Goal: Transaction & Acquisition: Purchase product/service

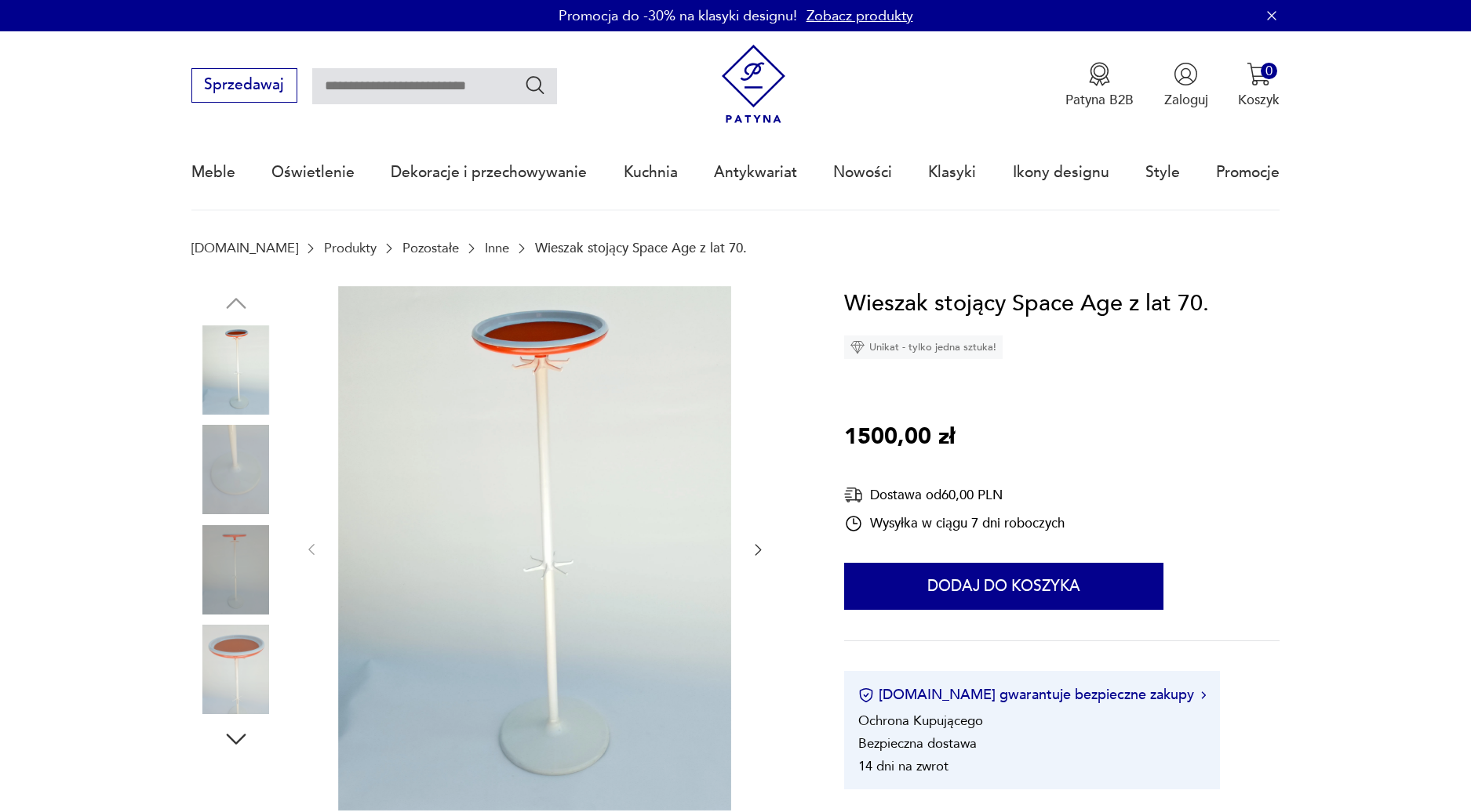
click at [240, 471] on img at bounding box center [236, 469] width 89 height 89
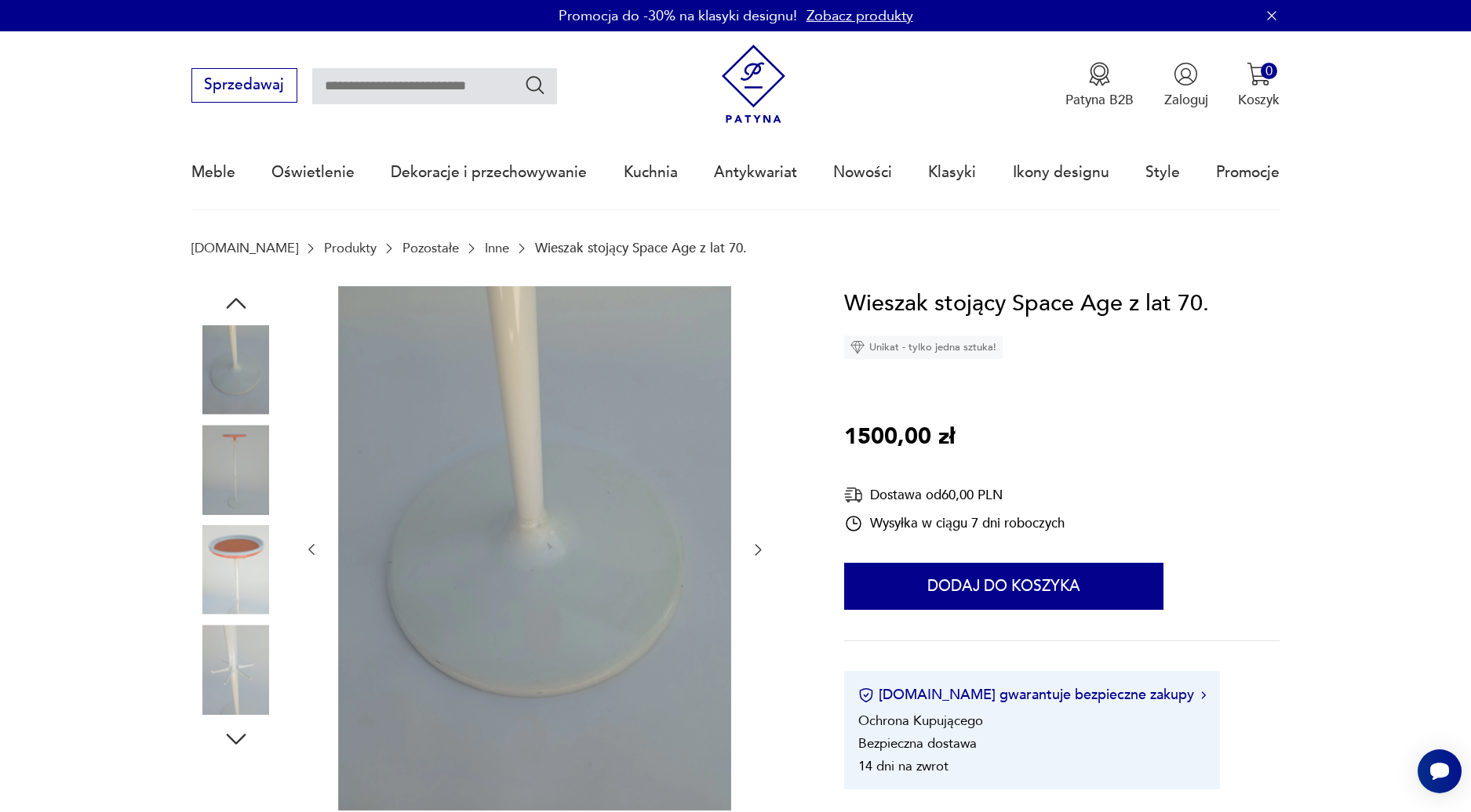
click at [234, 522] on div at bounding box center [236, 421] width 89 height 392
click at [239, 564] on img at bounding box center [236, 569] width 89 height 89
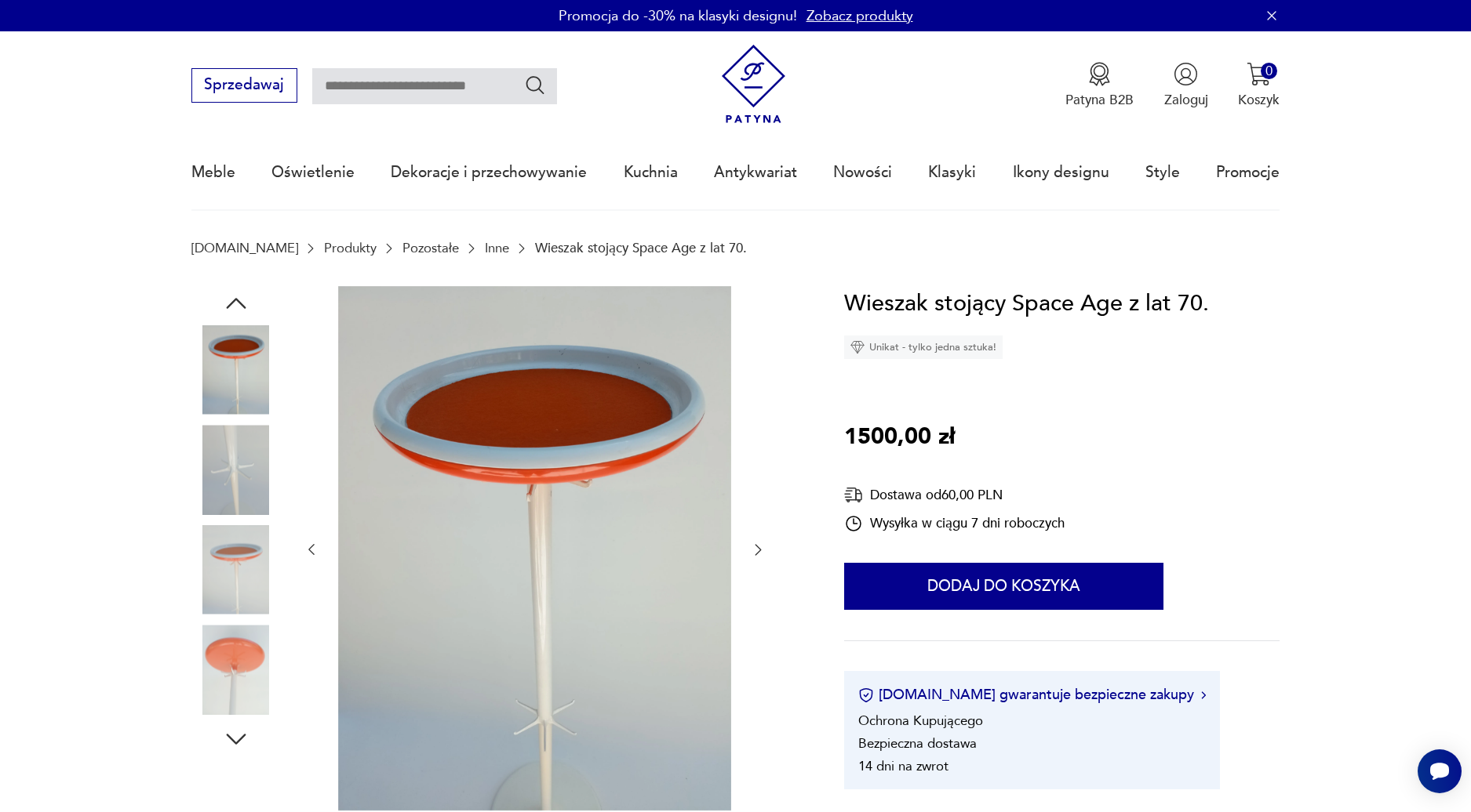
click at [229, 668] on img at bounding box center [236, 669] width 89 height 89
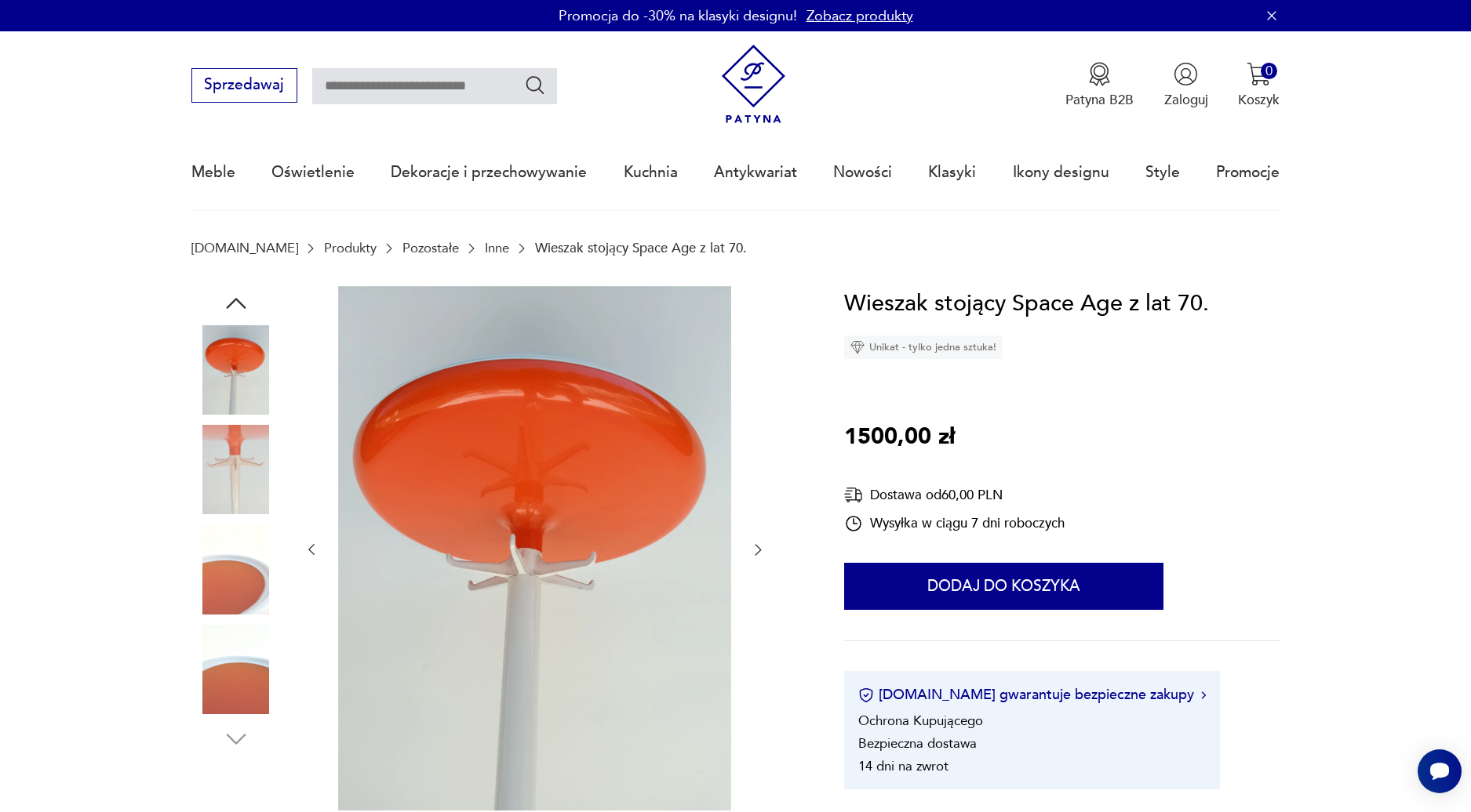
click at [224, 356] on img at bounding box center [236, 370] width 89 height 89
click at [231, 367] on img at bounding box center [236, 370] width 89 height 89
click at [225, 522] on div at bounding box center [236, 521] width 89 height 392
click at [240, 359] on img at bounding box center [236, 370] width 89 height 89
click at [235, 583] on img at bounding box center [236, 569] width 89 height 89
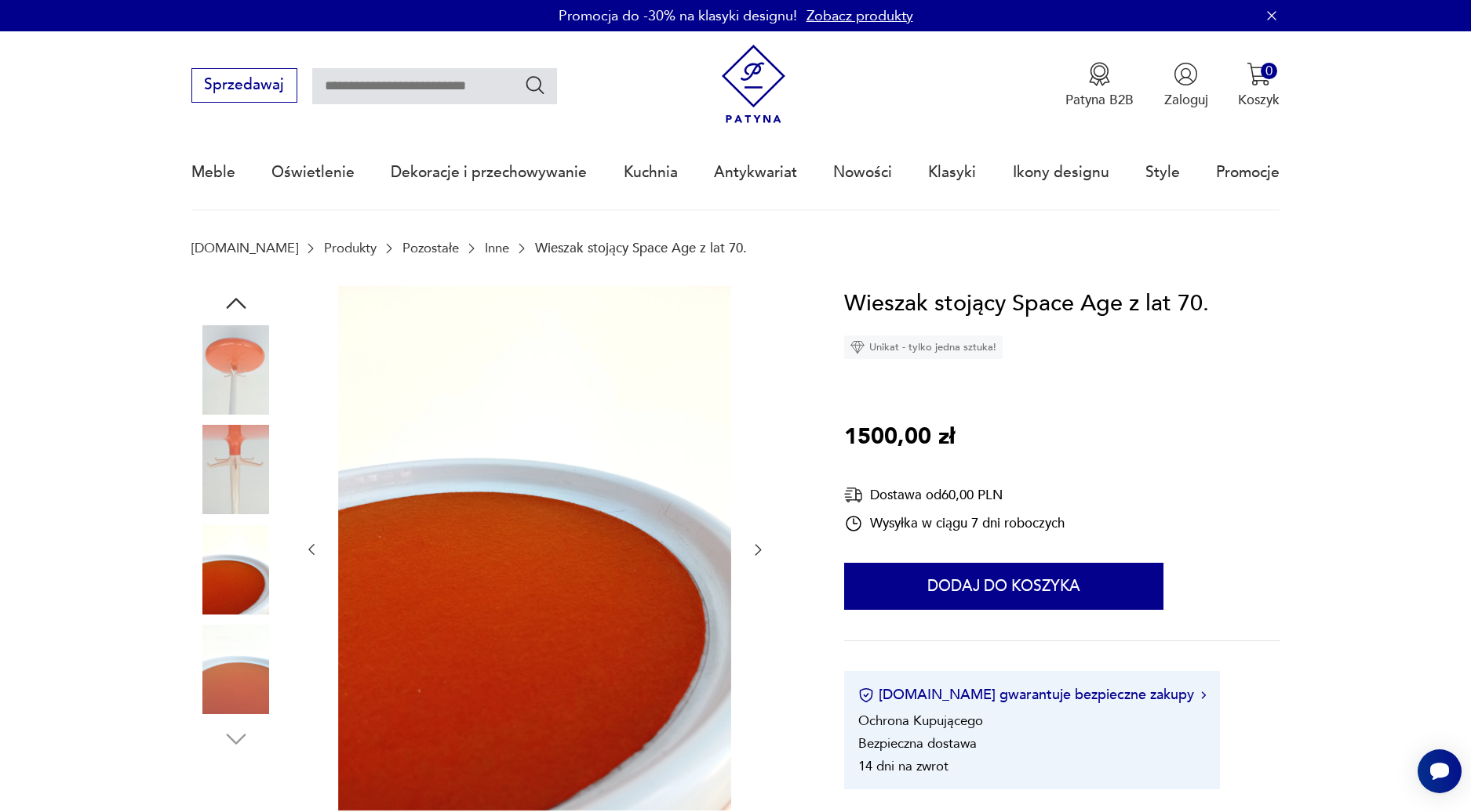
click at [224, 672] on img at bounding box center [236, 669] width 89 height 89
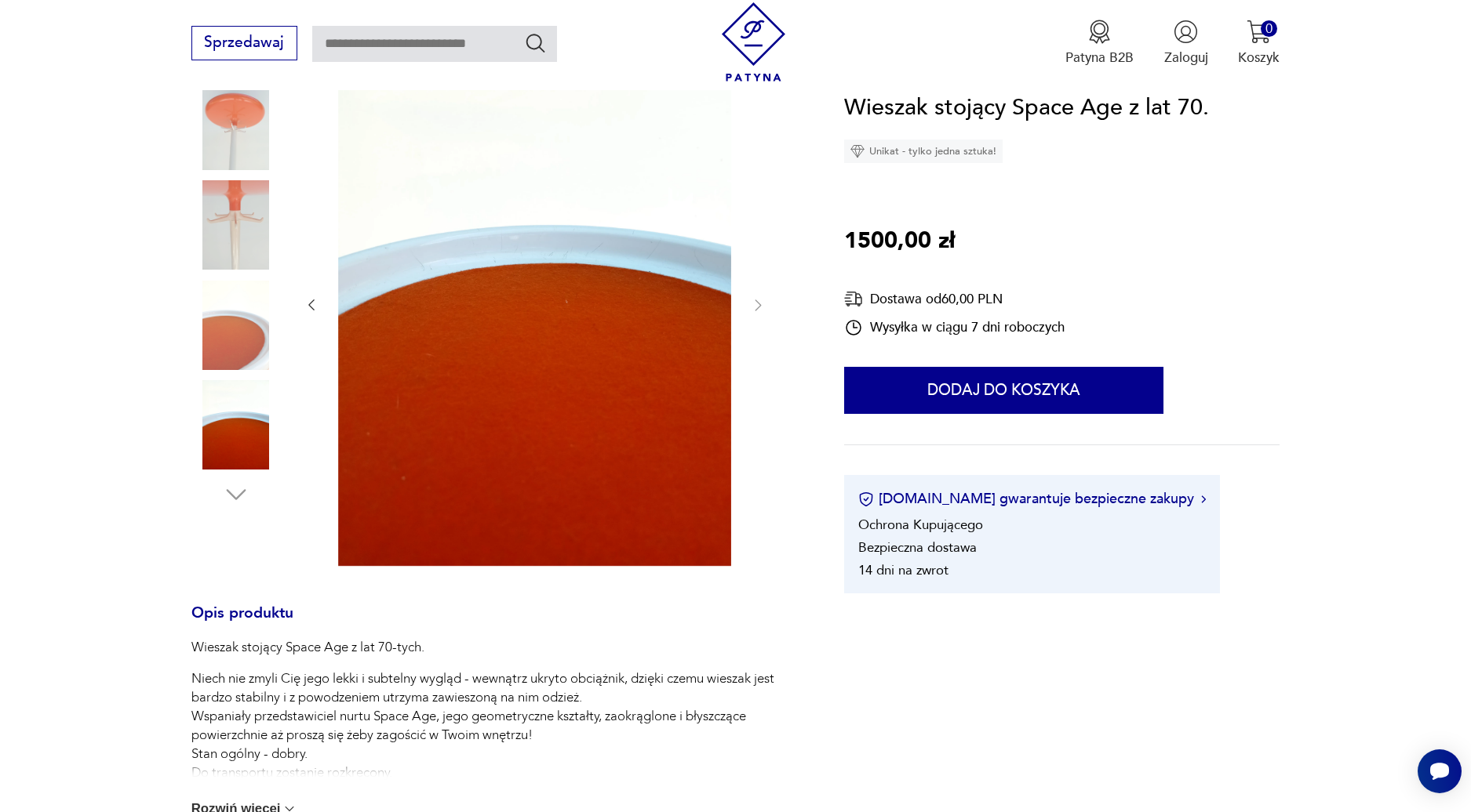
scroll to position [247, 0]
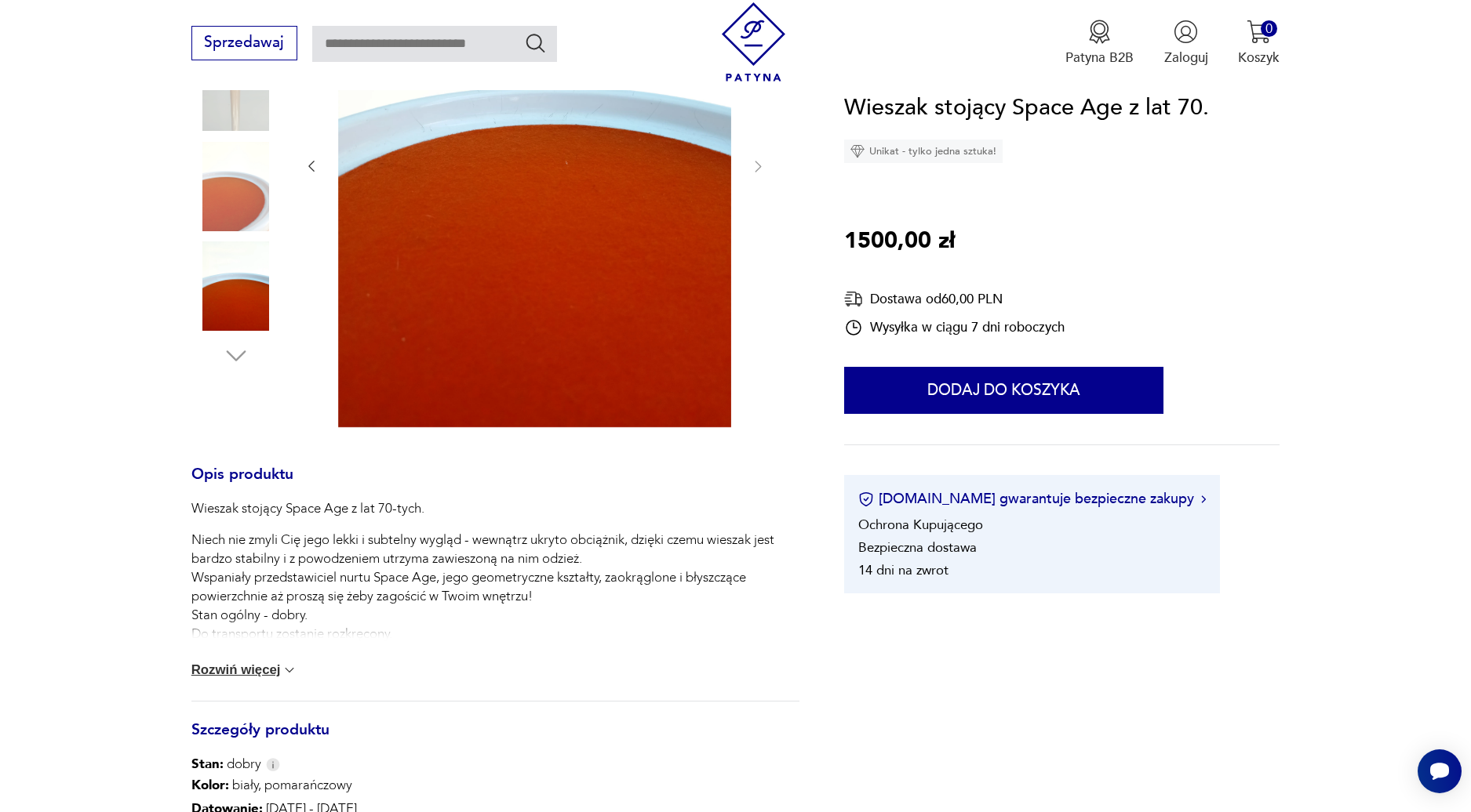
click at [282, 669] on img at bounding box center [290, 670] width 16 height 16
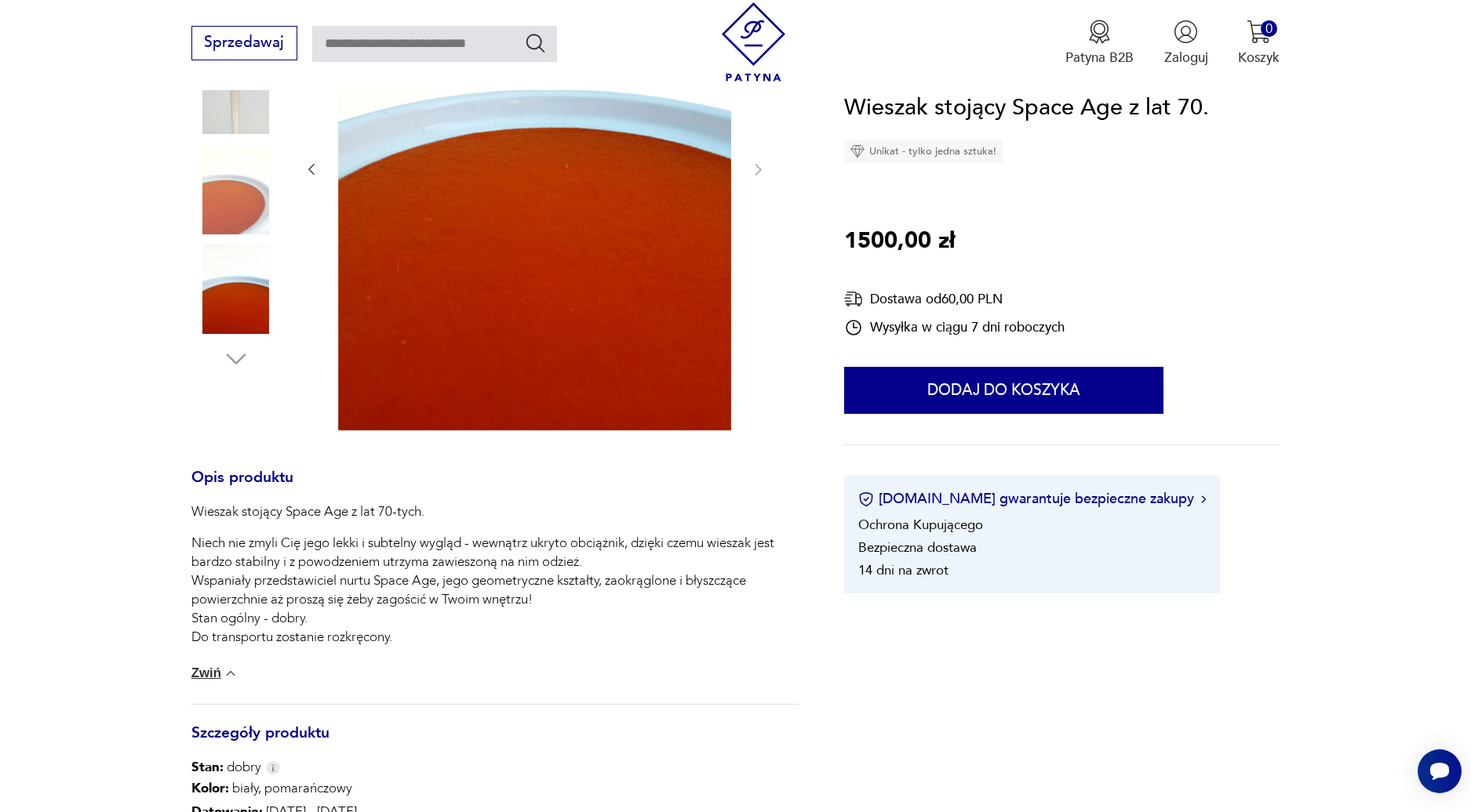
scroll to position [648, 0]
